Goal: Task Accomplishment & Management: Use online tool/utility

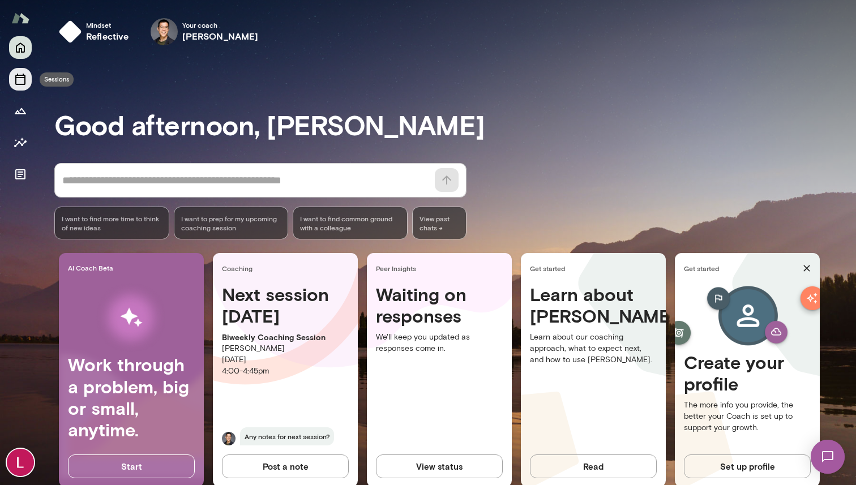
click at [24, 81] on icon "Sessions" at bounding box center [21, 79] width 14 height 14
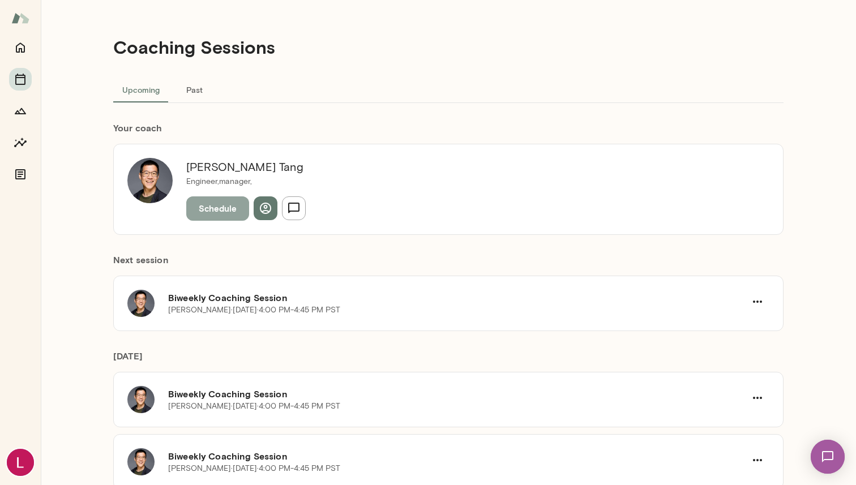
click at [219, 207] on button "Schedule" at bounding box center [217, 208] width 63 height 24
